Goal: Task Accomplishment & Management: Manage account settings

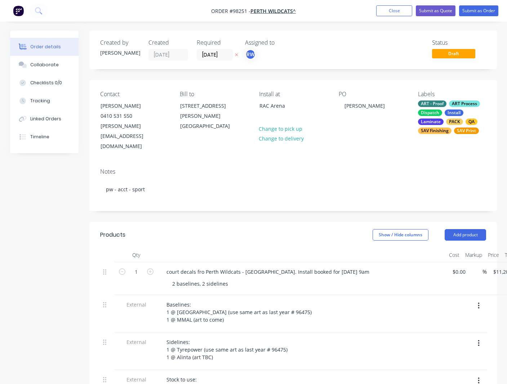
scroll to position [0, 48]
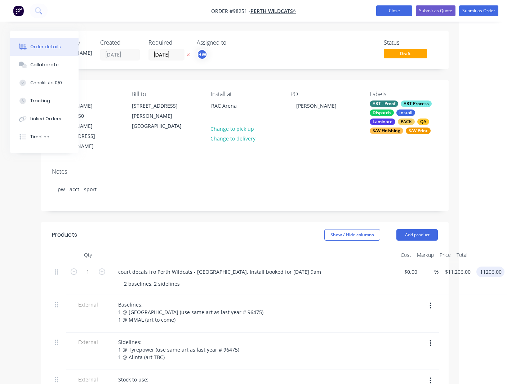
type input "$11,206.00"
click at [389, 10] on button "Close" at bounding box center [394, 10] width 36 height 11
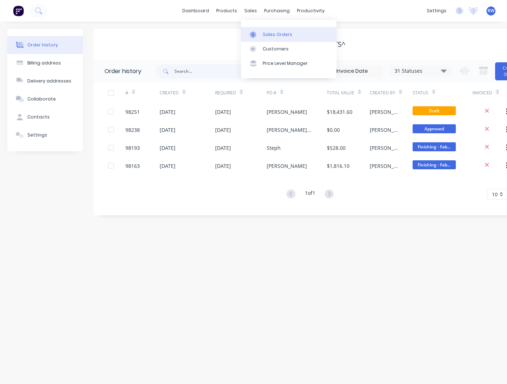
click at [275, 36] on div "Sales Orders" at bounding box center [278, 34] width 30 height 6
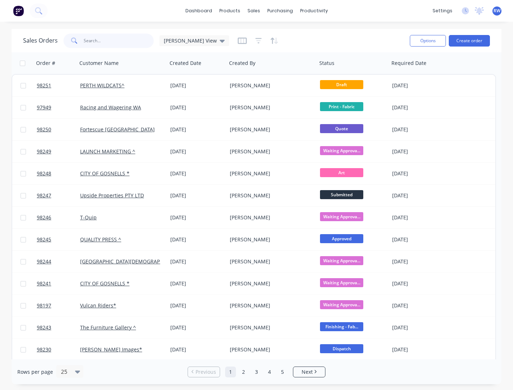
click at [115, 39] on input "text" at bounding box center [119, 41] width 70 height 14
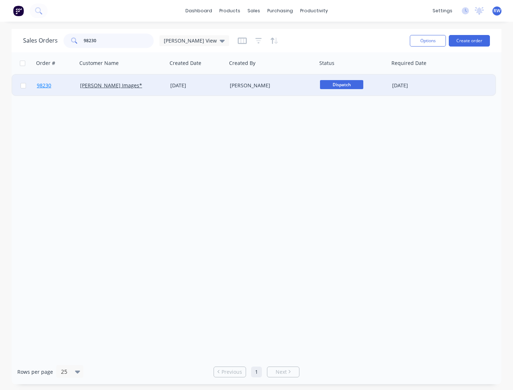
type input "98230"
click at [45, 86] on span "98230" at bounding box center [44, 85] width 14 height 7
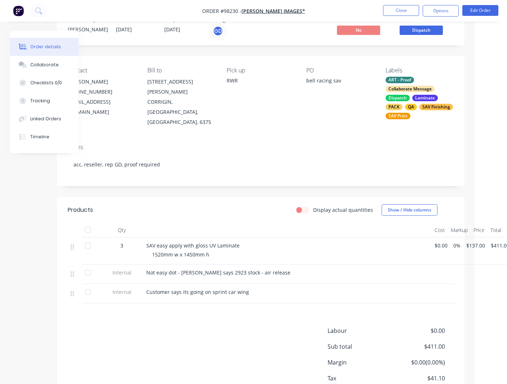
scroll to position [0, 32]
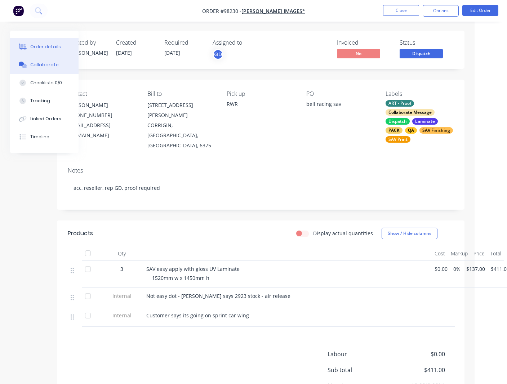
click at [50, 63] on div "Collaborate" at bounding box center [44, 65] width 28 height 6
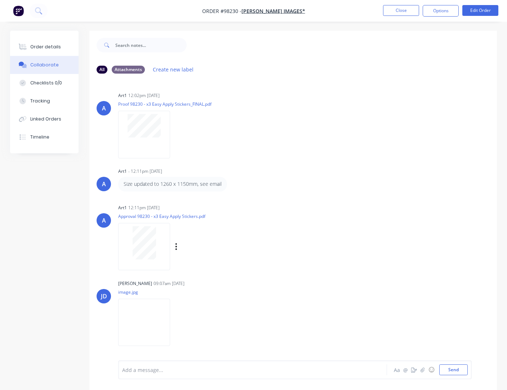
scroll to position [11, 0]
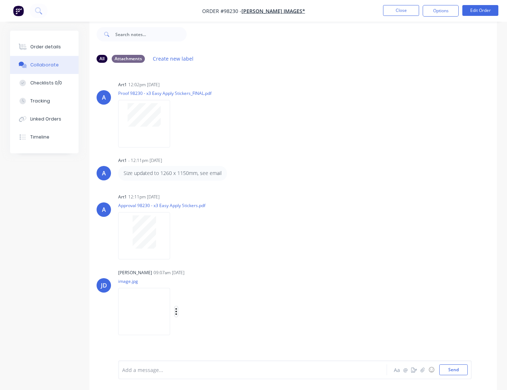
click at [178, 311] on button "button" at bounding box center [176, 311] width 3 height 10
click at [205, 323] on button "Download" at bounding box center [223, 323] width 81 height 16
click at [398, 10] on button "Close" at bounding box center [401, 10] width 36 height 11
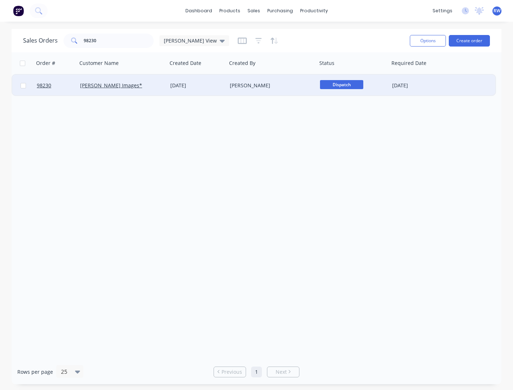
click at [23, 87] on input "checkbox" at bounding box center [23, 85] width 5 height 5
checkbox input "true"
click at [421, 38] on button "Options" at bounding box center [428, 41] width 36 height 12
click at [386, 75] on div "Archive" at bounding box center [406, 73] width 66 height 10
checkbox input "false"
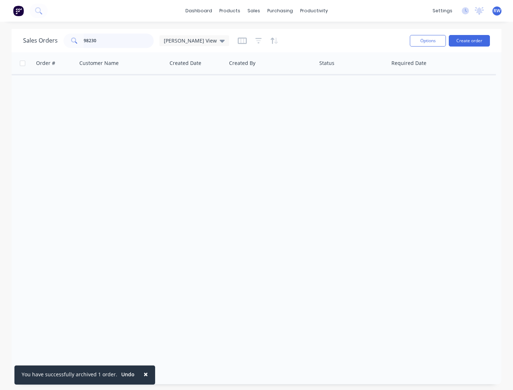
click at [110, 41] on input "98230" at bounding box center [119, 41] width 70 height 14
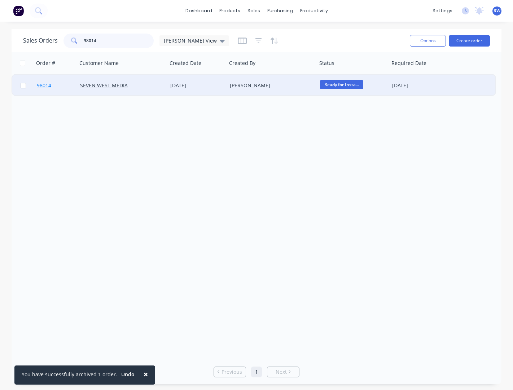
type input "98014"
click at [44, 86] on span "98014" at bounding box center [44, 85] width 14 height 7
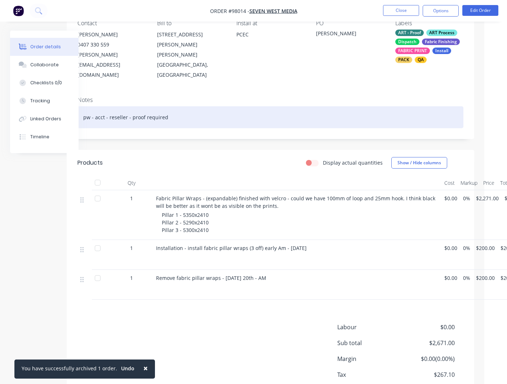
scroll to position [71, 45]
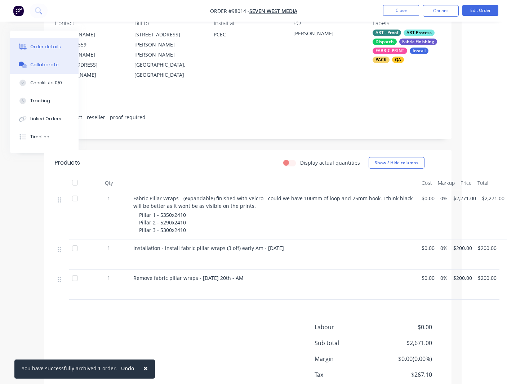
click at [38, 62] on div "Collaborate" at bounding box center [44, 65] width 28 height 6
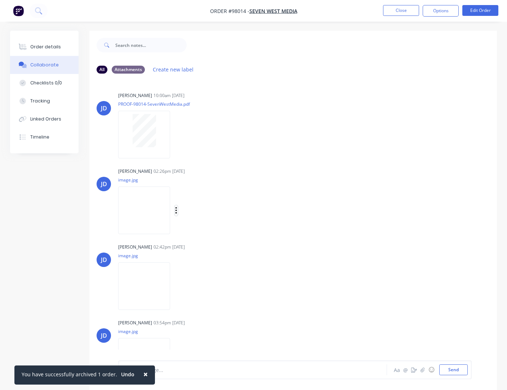
click at [178, 211] on button "button" at bounding box center [176, 210] width 3 height 10
click at [208, 229] on button "Download" at bounding box center [223, 229] width 81 height 16
click at [177, 287] on icon "button" at bounding box center [176, 286] width 2 height 8
click at [209, 307] on button "Download" at bounding box center [223, 305] width 81 height 16
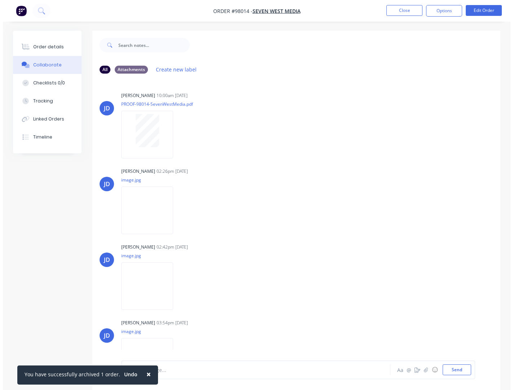
scroll to position [28, 0]
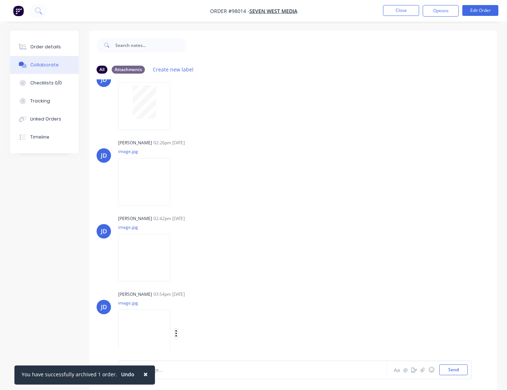
click at [177, 334] on icon "button" at bounding box center [176, 333] width 2 height 8
click at [209, 334] on button "Download" at bounding box center [223, 334] width 81 height 16
click at [401, 9] on button "Close" at bounding box center [401, 10] width 36 height 11
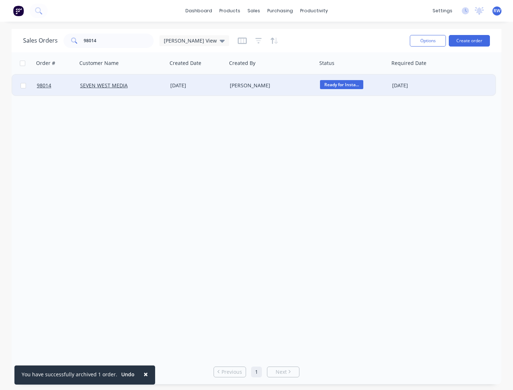
click at [24, 86] on input "checkbox" at bounding box center [23, 85] width 5 height 5
checkbox input "true"
click at [432, 41] on button "Options" at bounding box center [428, 41] width 36 height 12
click at [401, 77] on div "Archive" at bounding box center [406, 73] width 66 height 10
checkbox input "false"
